Goal: Navigation & Orientation: Find specific page/section

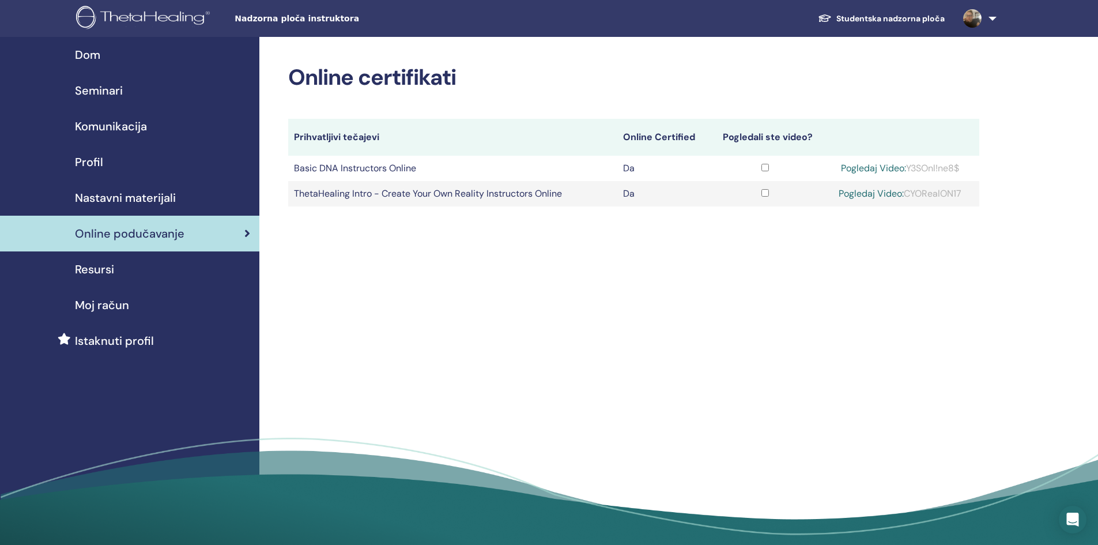
click at [863, 194] on link "Pogledaj Video:" at bounding box center [871, 193] width 65 height 12
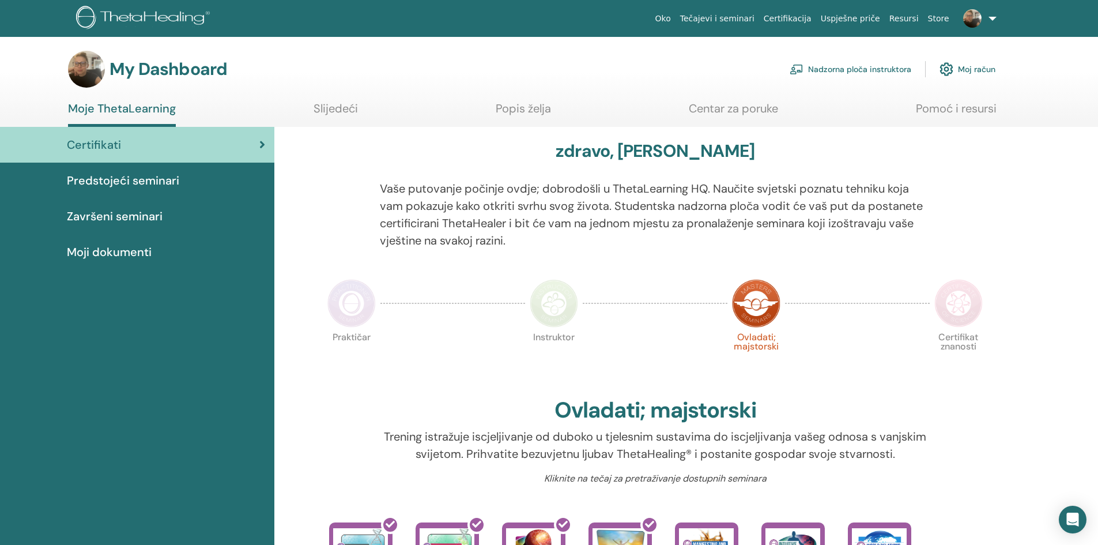
click at [848, 67] on link "Nadzorna ploča instruktora" at bounding box center [851, 69] width 122 height 25
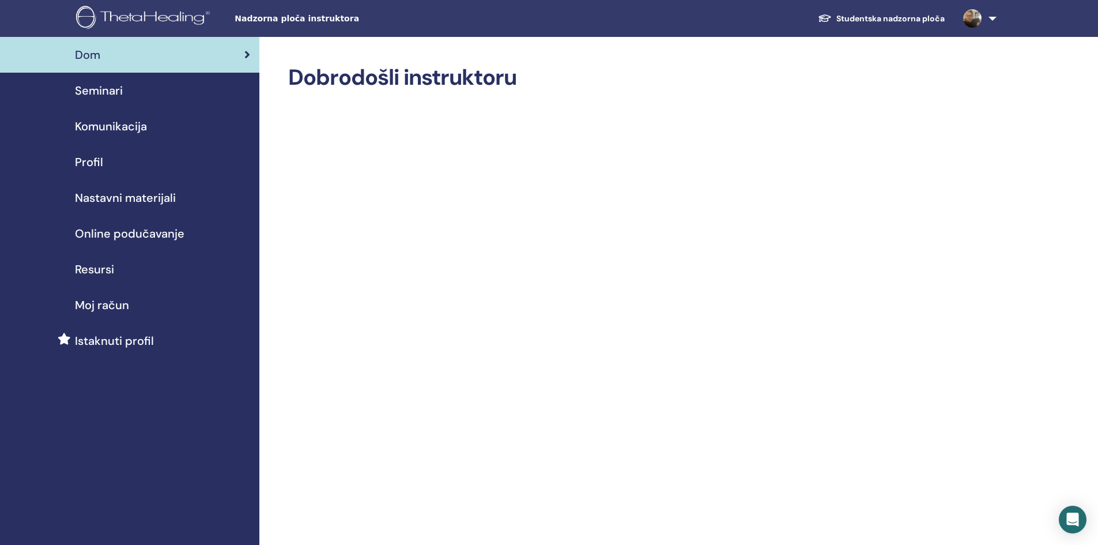
click at [99, 229] on span "Online podučavanje" at bounding box center [130, 233] width 110 height 17
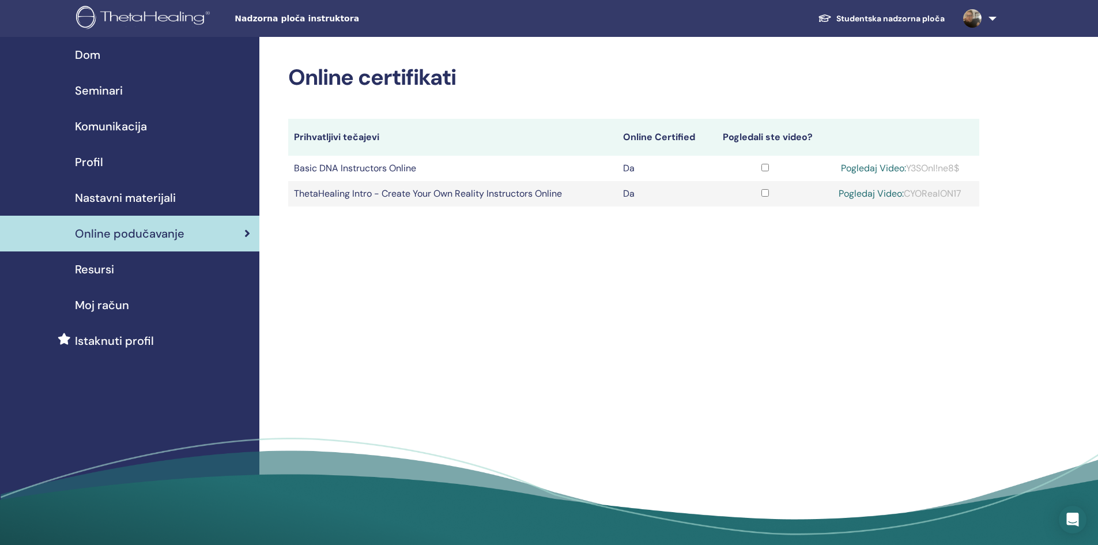
drag, startPoint x: 905, startPoint y: 192, endPoint x: 962, endPoint y: 191, distance: 57.1
click at [962, 191] on div "Pogledaj Video: CYORealON17" at bounding box center [900, 194] width 146 height 14
copy div "CYORealON17"
click at [948, 197] on div "Pogledaj Video: CYORealON17" at bounding box center [900, 194] width 146 height 14
drag, startPoint x: 905, startPoint y: 192, endPoint x: 962, endPoint y: 191, distance: 57.7
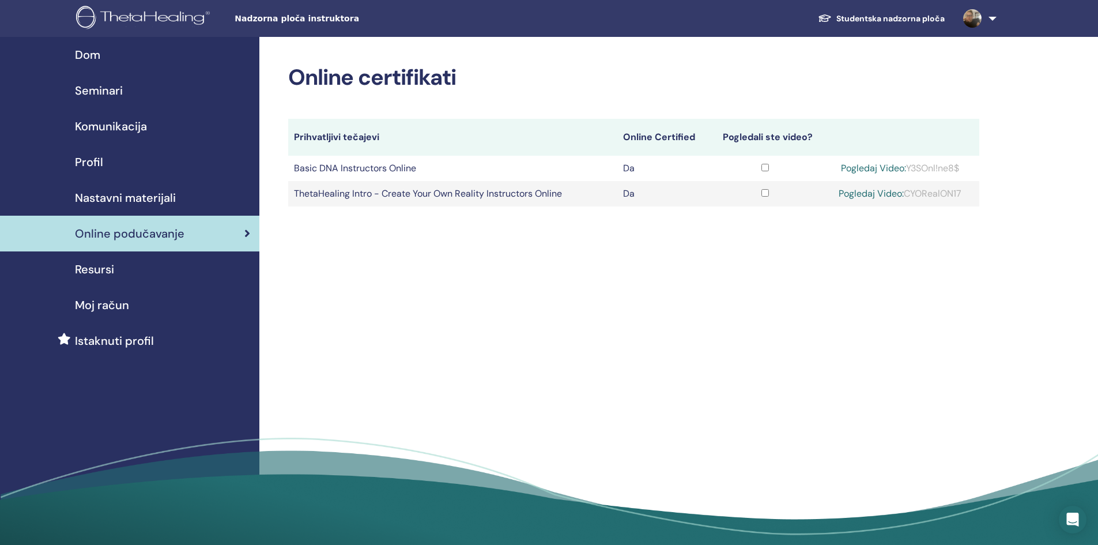
click at [962, 191] on div "Pogledaj Video: CYORealON17" at bounding box center [900, 194] width 146 height 14
copy div "CYORealON17"
click at [836, 303] on div "Online certifikati Prihvatljivi tečajevi Online Certified Pogledali ste video? …" at bounding box center [671, 295] width 824 height 516
click at [126, 229] on span "Online podučavanje" at bounding box center [130, 233] width 110 height 17
click at [99, 160] on span "Profil" at bounding box center [89, 161] width 28 height 17
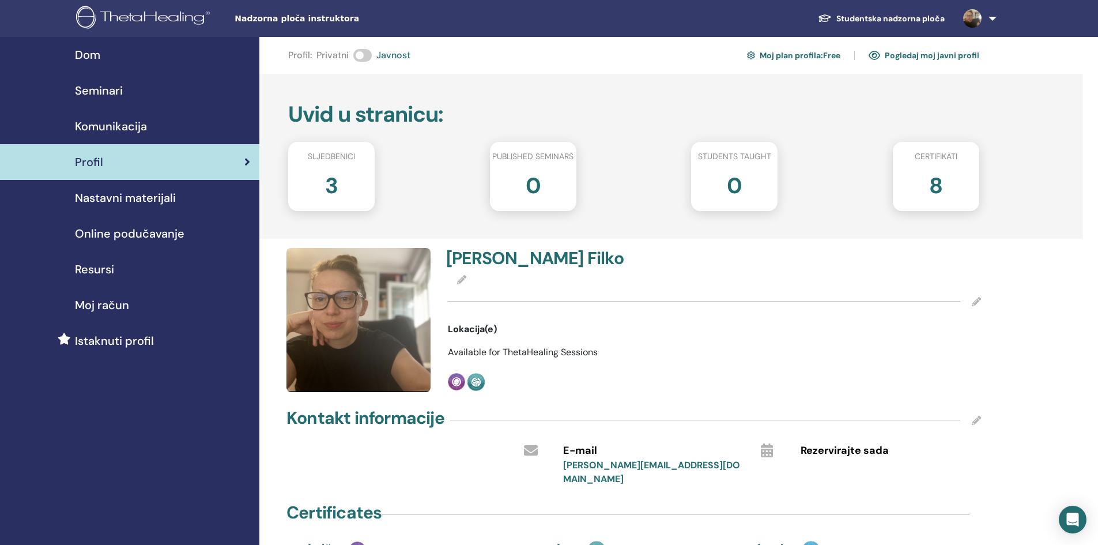
click at [85, 59] on span "Dom" at bounding box center [87, 54] width 25 height 17
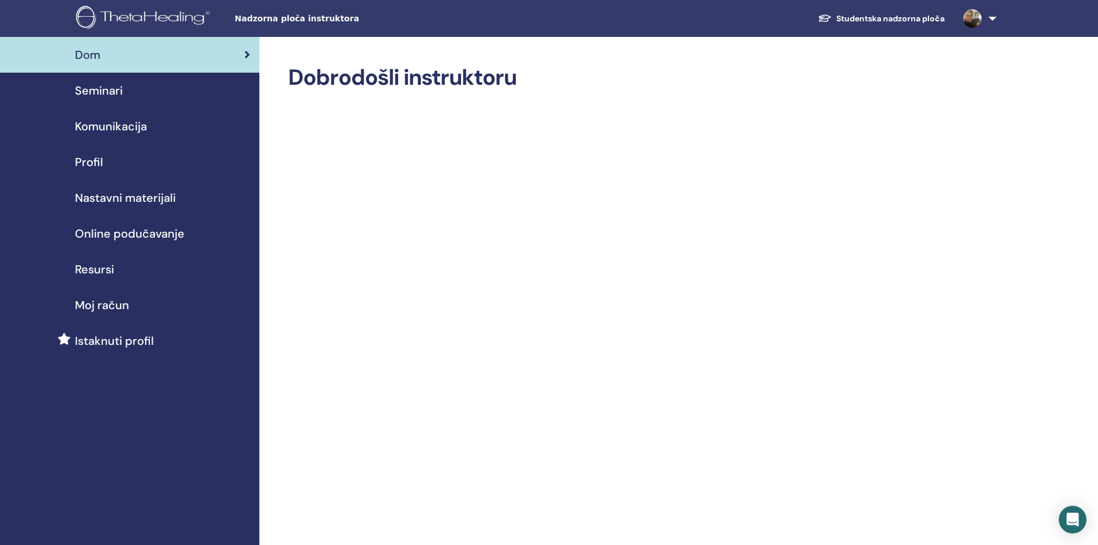
click at [92, 160] on span "Profil" at bounding box center [89, 161] width 28 height 17
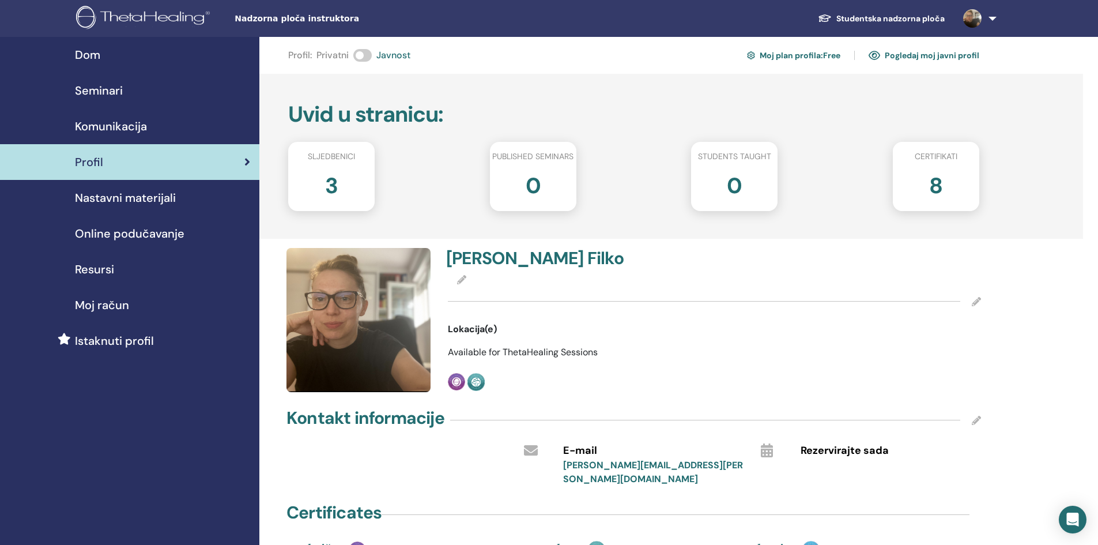
click at [903, 56] on link "Pogledaj moj javni profil" at bounding box center [924, 55] width 111 height 18
